Goal: Navigation & Orientation: Find specific page/section

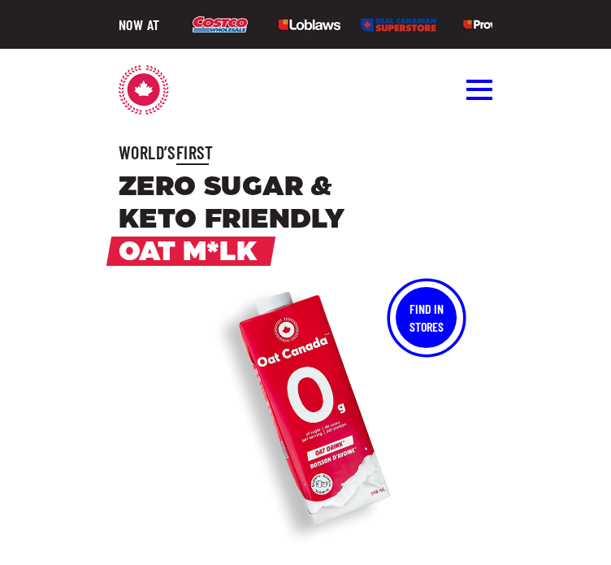
click at [416, 321] on button "Find In Stores" at bounding box center [426, 317] width 61 height 61
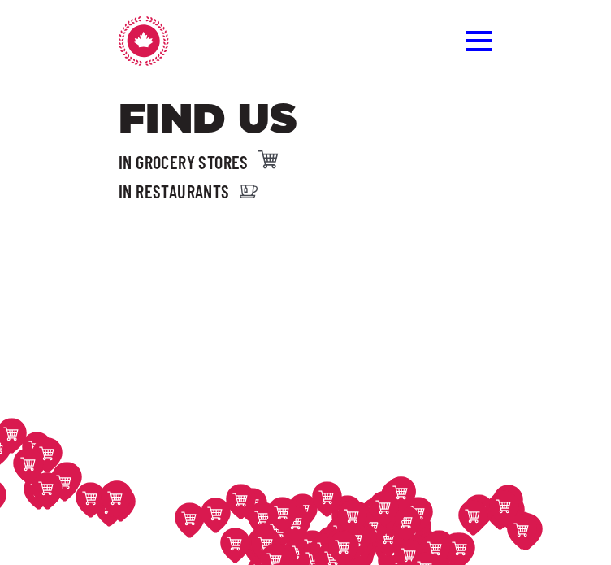
click at [419, 317] on div at bounding box center [305, 461] width 611 height 406
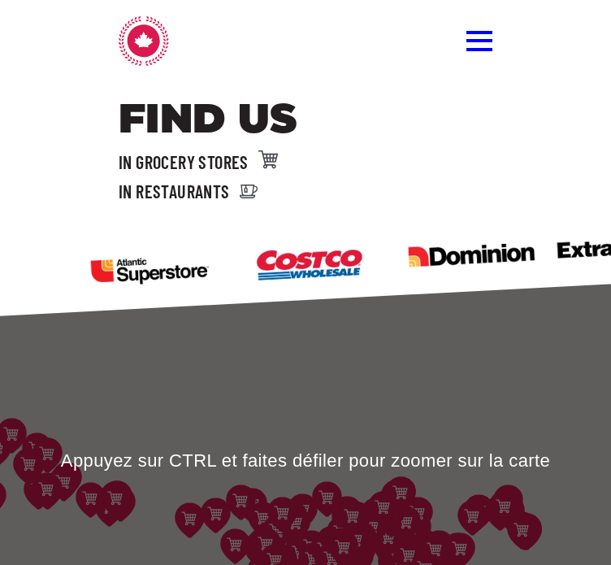
scroll to position [283, 0]
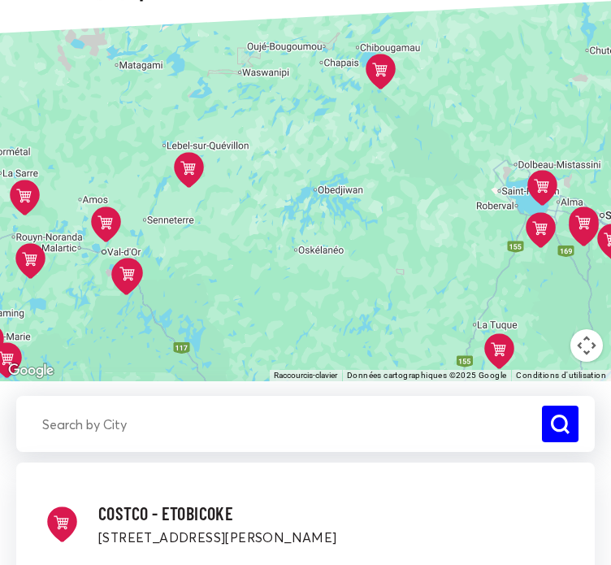
drag, startPoint x: 423, startPoint y: 267, endPoint x: 363, endPoint y: 242, distance: 64.1
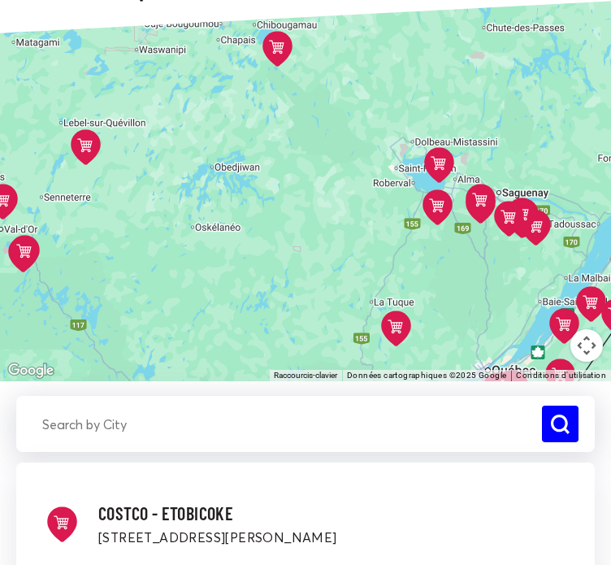
drag, startPoint x: 381, startPoint y: 258, endPoint x: 335, endPoint y: 259, distance: 46.3
